Goal: Information Seeking & Learning: Check status

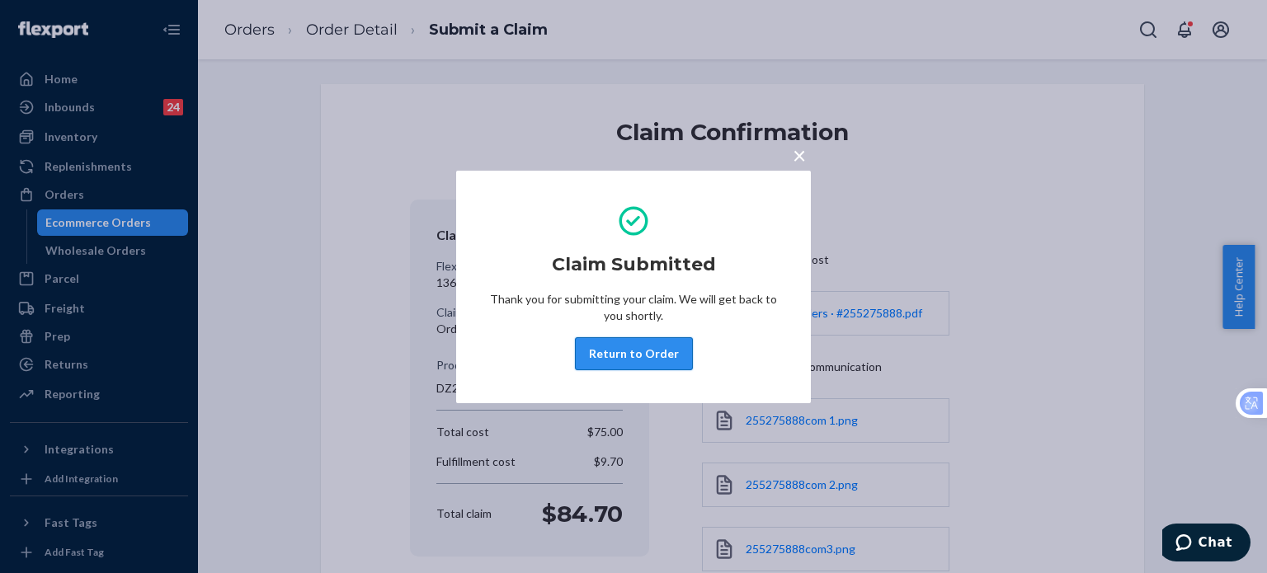
scroll to position [365, 0]
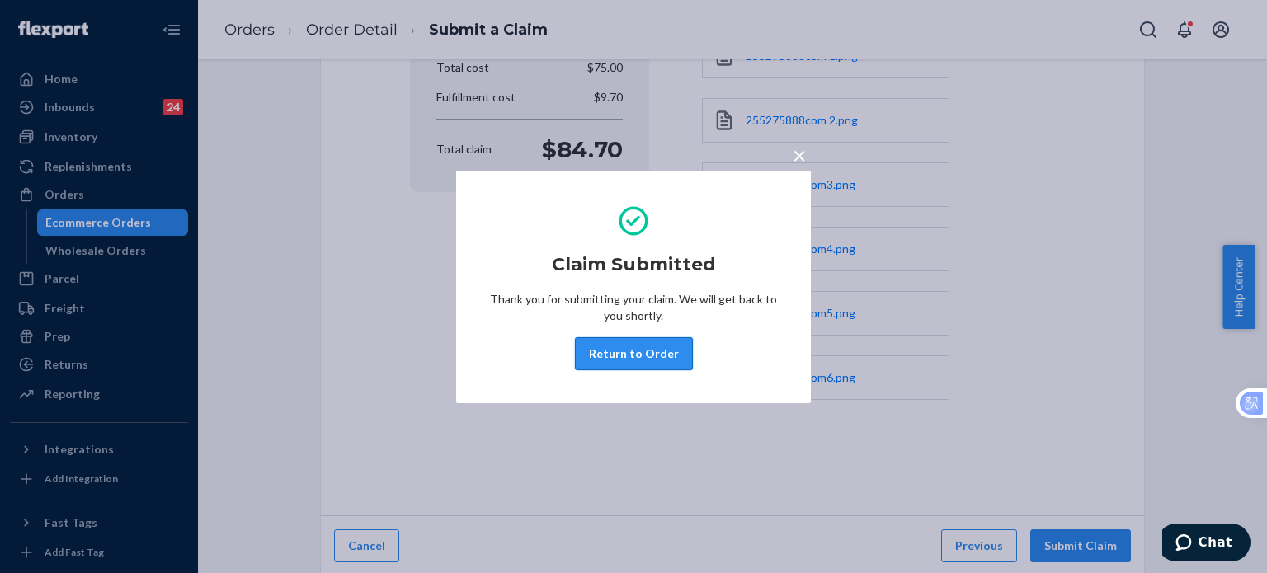
click at [633, 353] on button "Return to Order" at bounding box center [634, 353] width 118 height 33
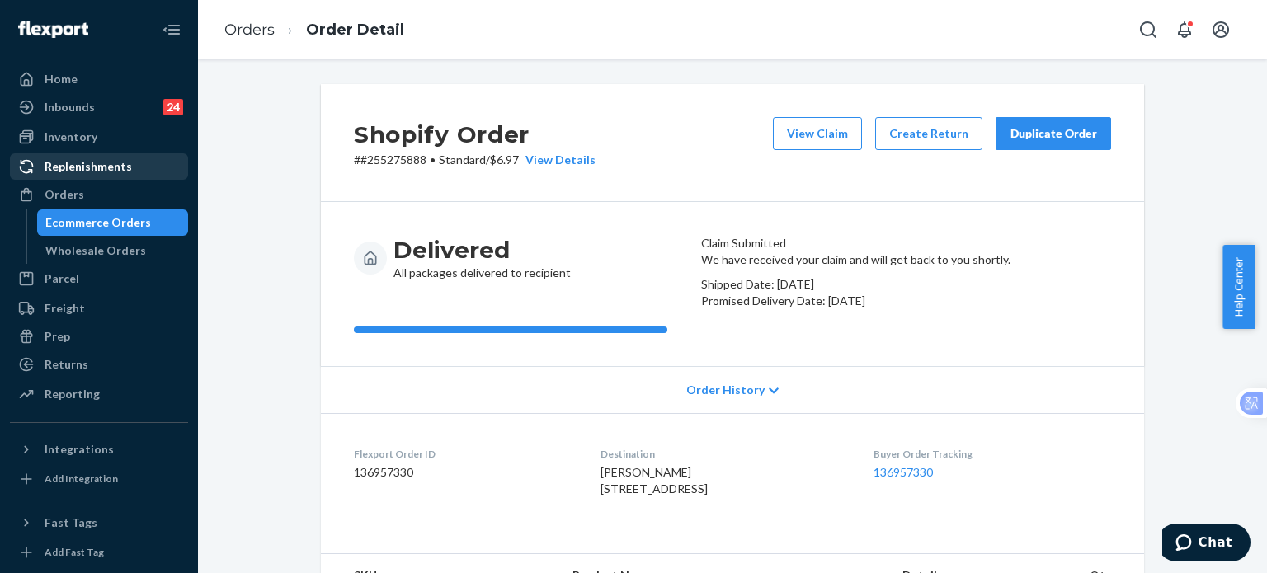
drag, startPoint x: 99, startPoint y: 182, endPoint x: 99, endPoint y: 168, distance: 14.0
click at [99, 181] on ul "Home Inbounds 24 Shipping Plans Problems 24 Inventory Products Replenishments O…" at bounding box center [99, 237] width 178 height 343
click at [95, 193] on div "Orders" at bounding box center [99, 194] width 175 height 23
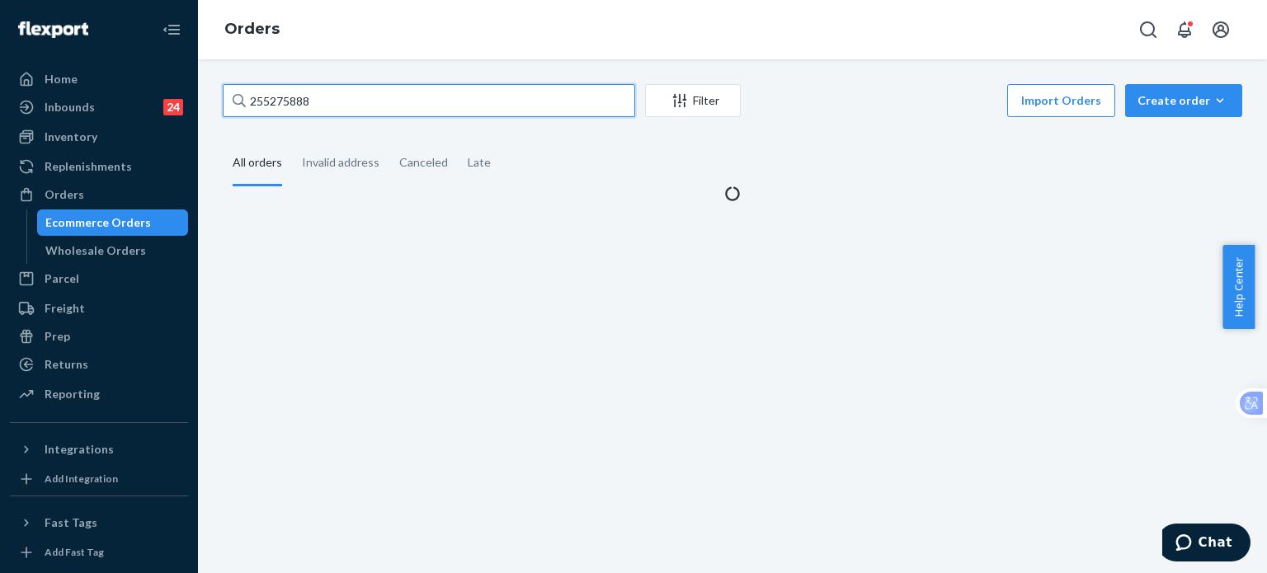
click at [407, 109] on input "255275888" at bounding box center [429, 100] width 412 height 33
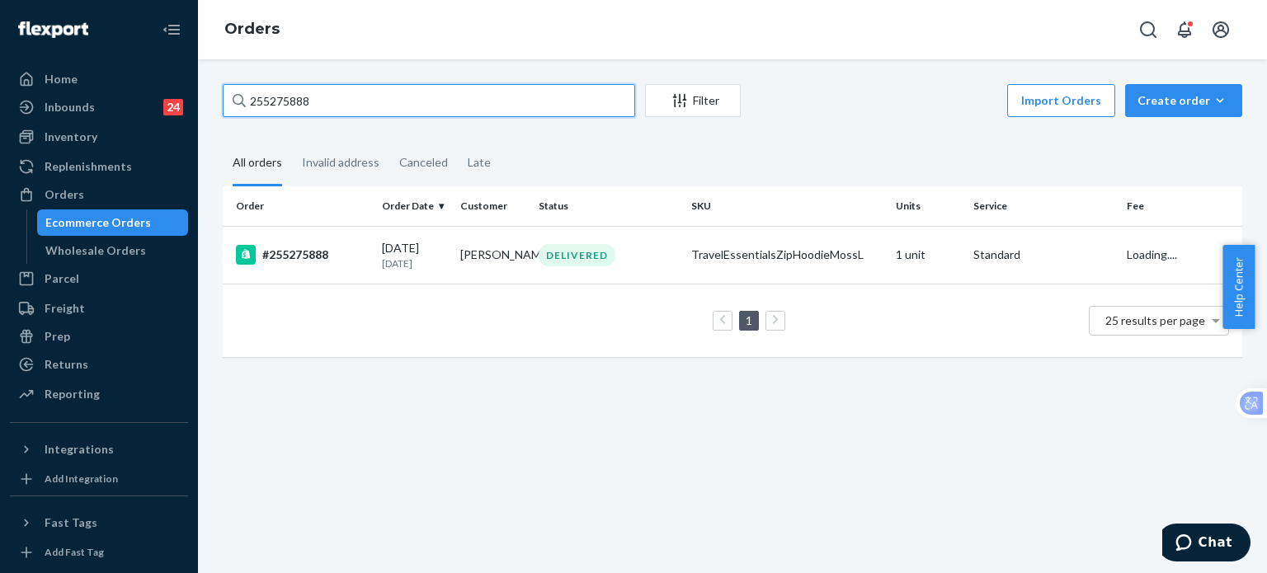
click at [407, 109] on input "255275888" at bounding box center [429, 100] width 412 height 33
paste input "TravelEssentialsSweatpantCoralS"
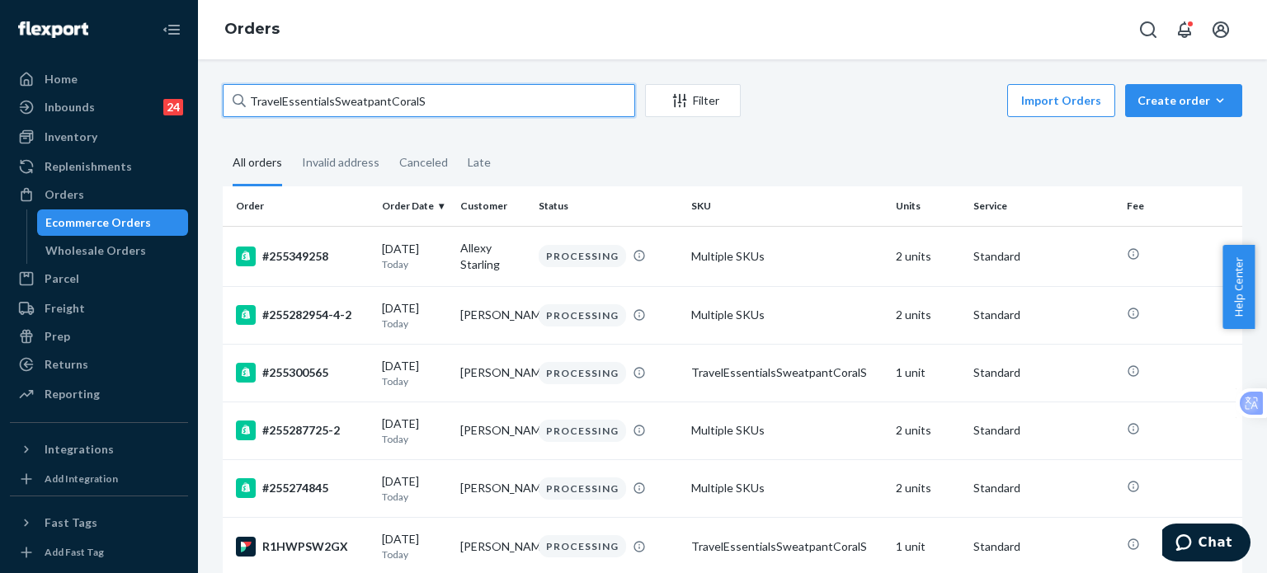
drag, startPoint x: 432, startPoint y: 97, endPoint x: 180, endPoint y: 98, distance: 252.4
click at [102, 105] on div "Home Inbounds 24 Shipping Plans Problems 24 Inventory Products Replenishments O…" at bounding box center [633, 286] width 1267 height 573
paste input "255065137"
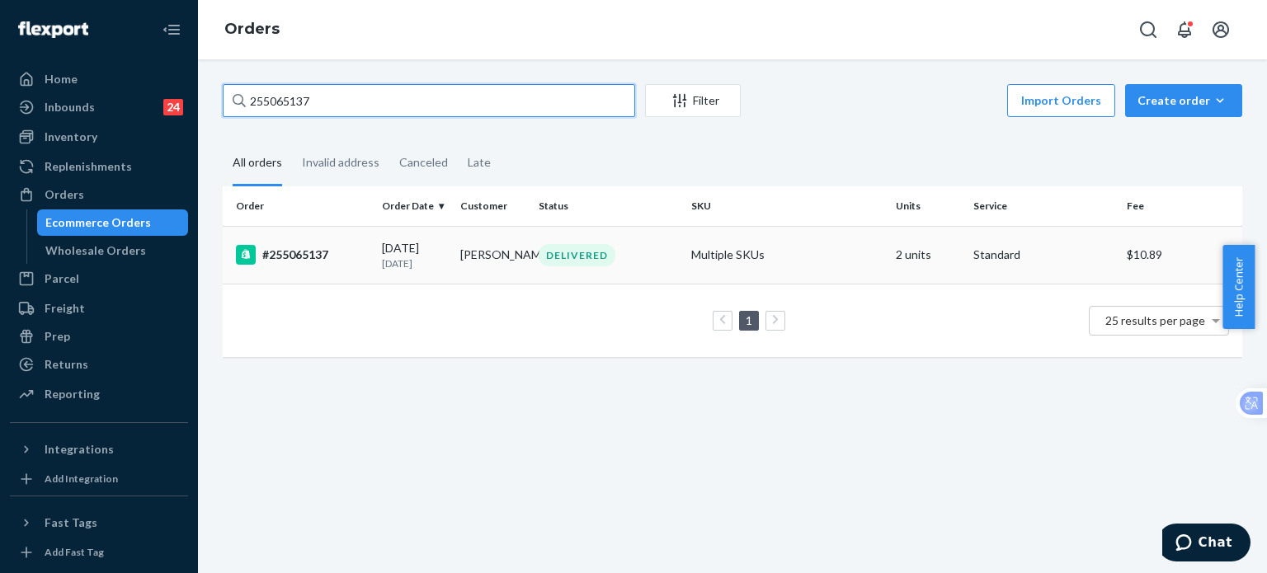
type input "255065137"
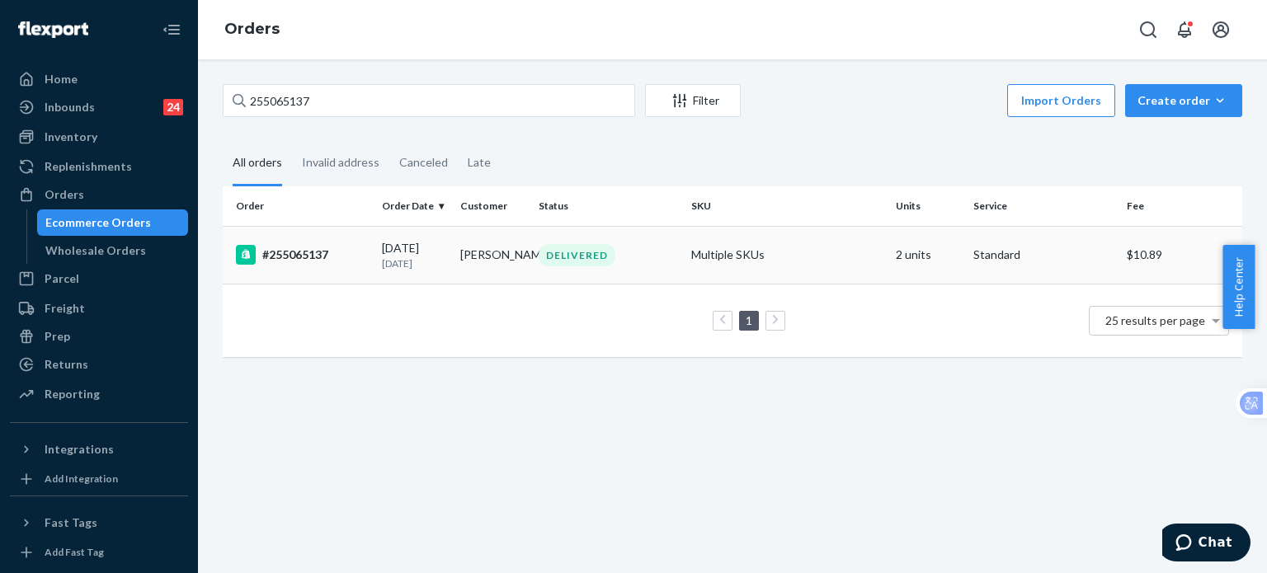
click at [313, 259] on div "#255065137" at bounding box center [302, 255] width 133 height 20
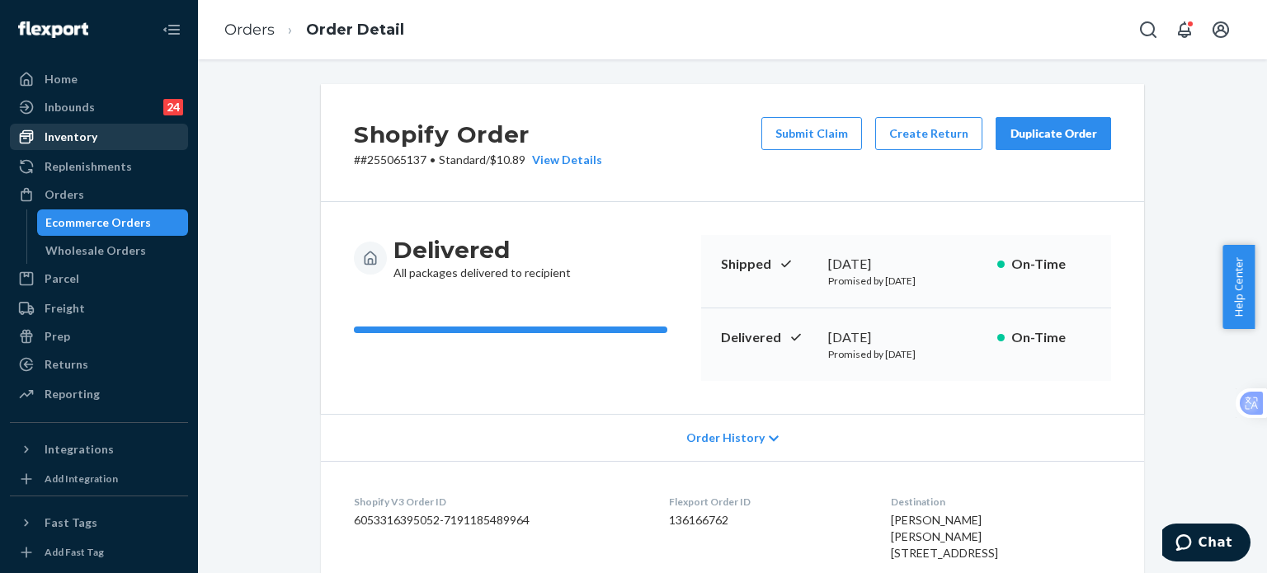
click at [80, 137] on div "Inventory" at bounding box center [71, 137] width 53 height 16
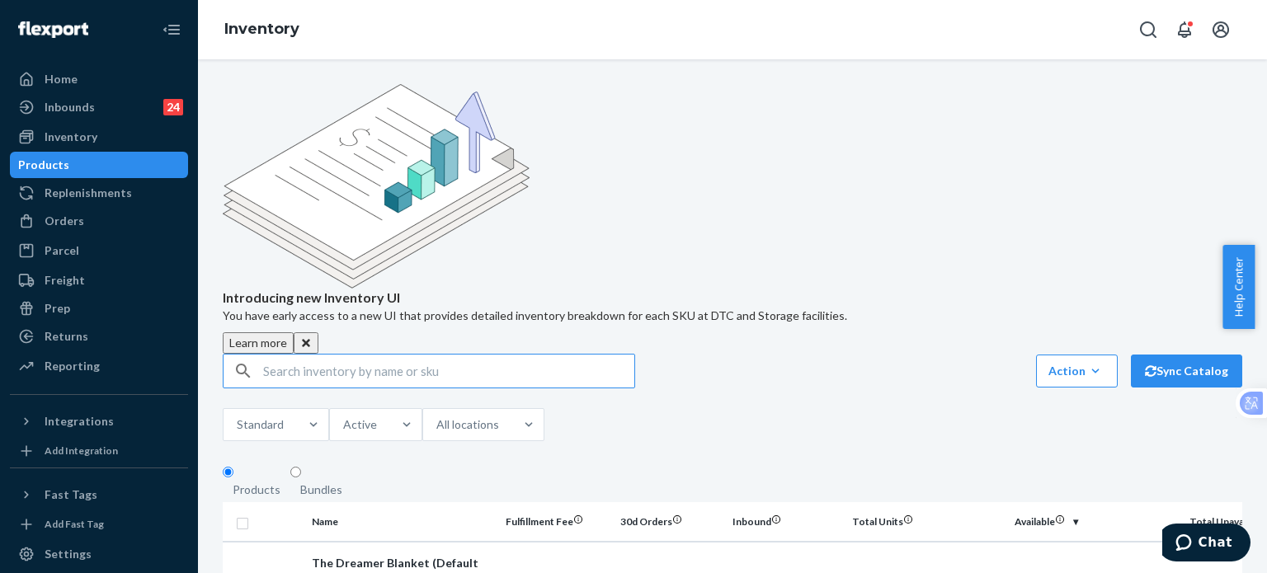
click at [442, 355] on input "text" at bounding box center [448, 371] width 371 height 33
paste input "TravelEssentialsSweatpantCoralS"
click at [442, 355] on input "TravelEssentialsSweatpantCoralS" at bounding box center [448, 371] width 371 height 33
click at [507, 355] on input "TravelEssentialsSweatpantCoralS" at bounding box center [448, 371] width 371 height 33
type input "TravelEssentialsSweatpantCoralS"
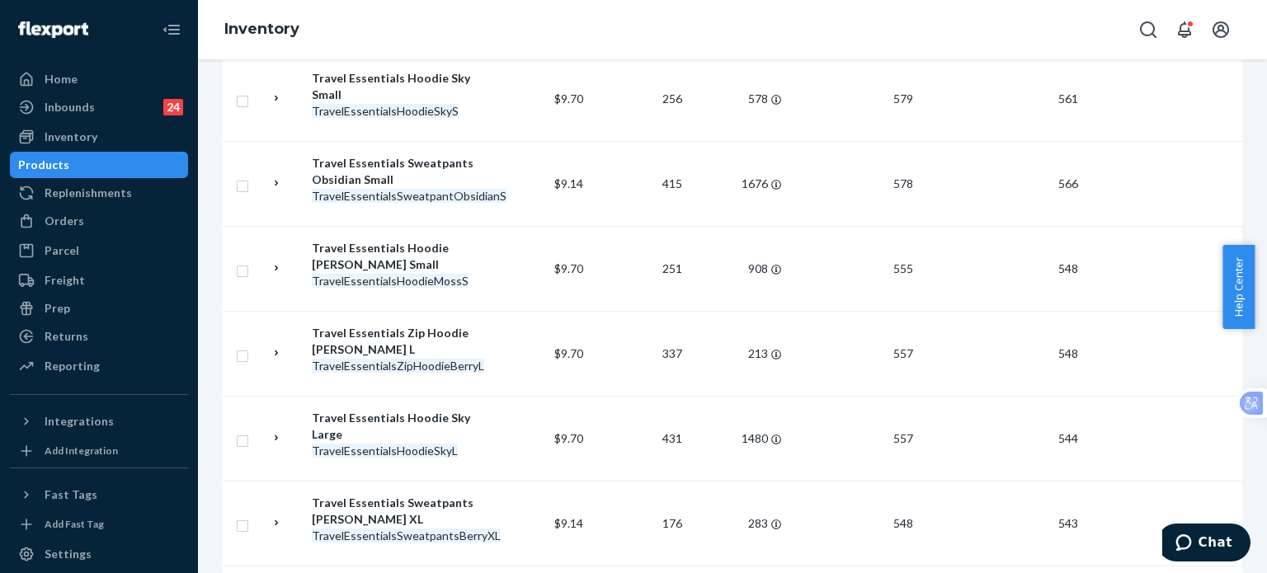
scroll to position [7423, 0]
